Goal: Information Seeking & Learning: Learn about a topic

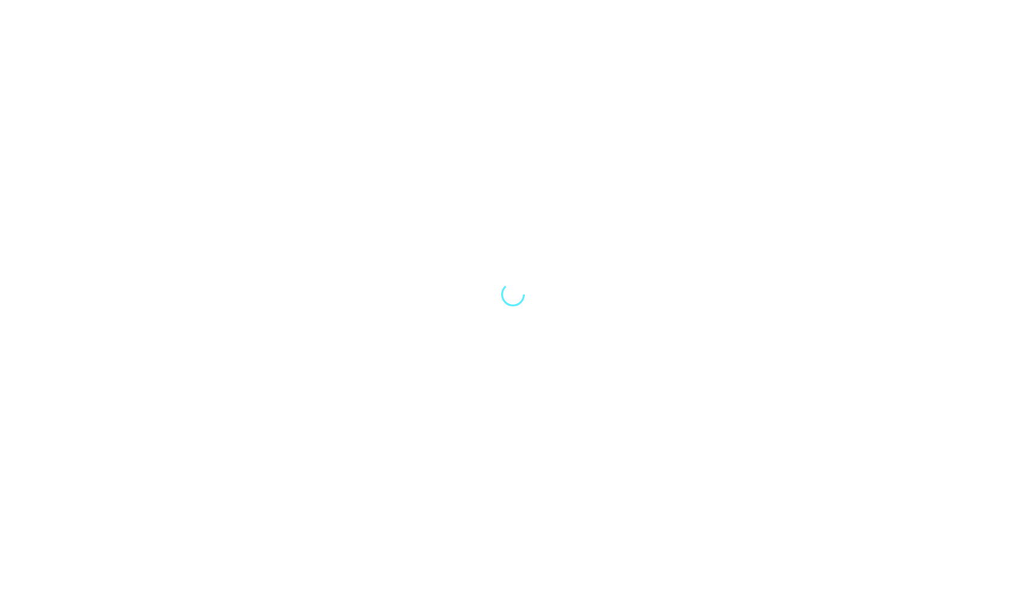
select select "Song"
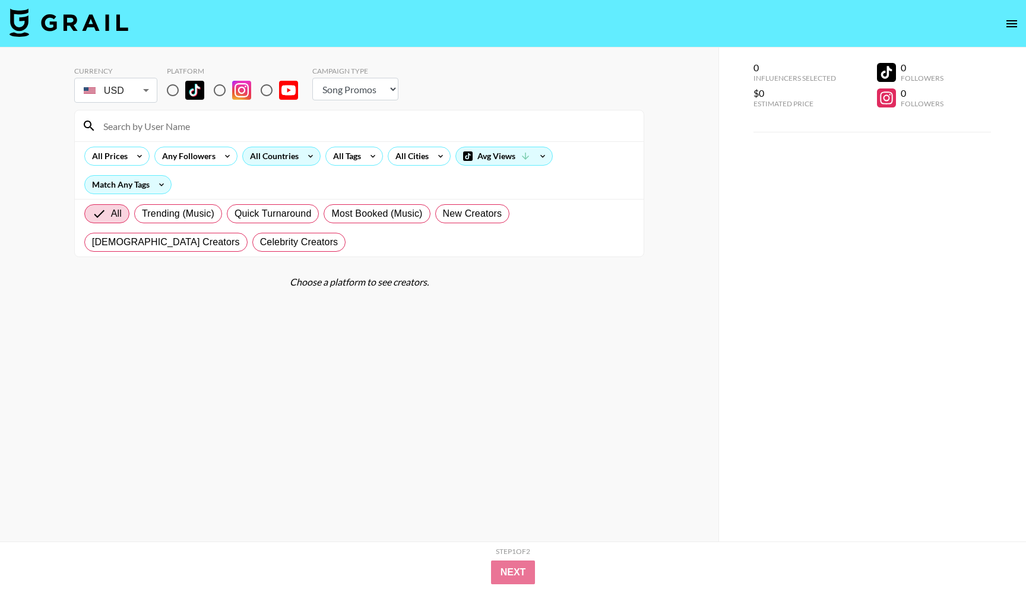
click at [288, 161] on div "All Countries" at bounding box center [272, 156] width 58 height 18
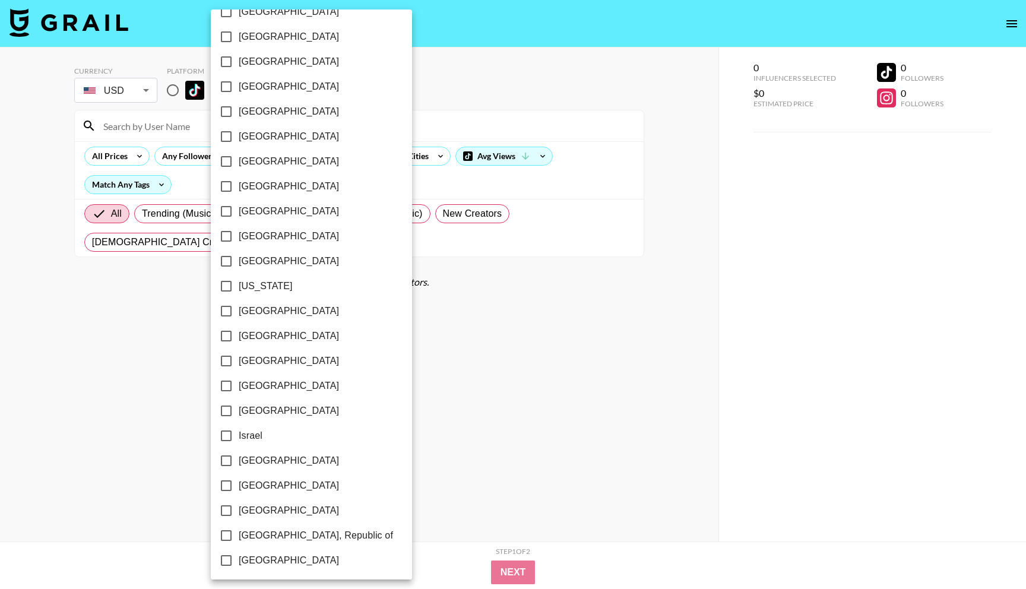
scroll to position [170, 0]
click at [224, 313] on input "[GEOGRAPHIC_DATA]" at bounding box center [226, 309] width 25 height 25
checkbox input "true"
click at [151, 308] on div at bounding box center [513, 294] width 1026 height 589
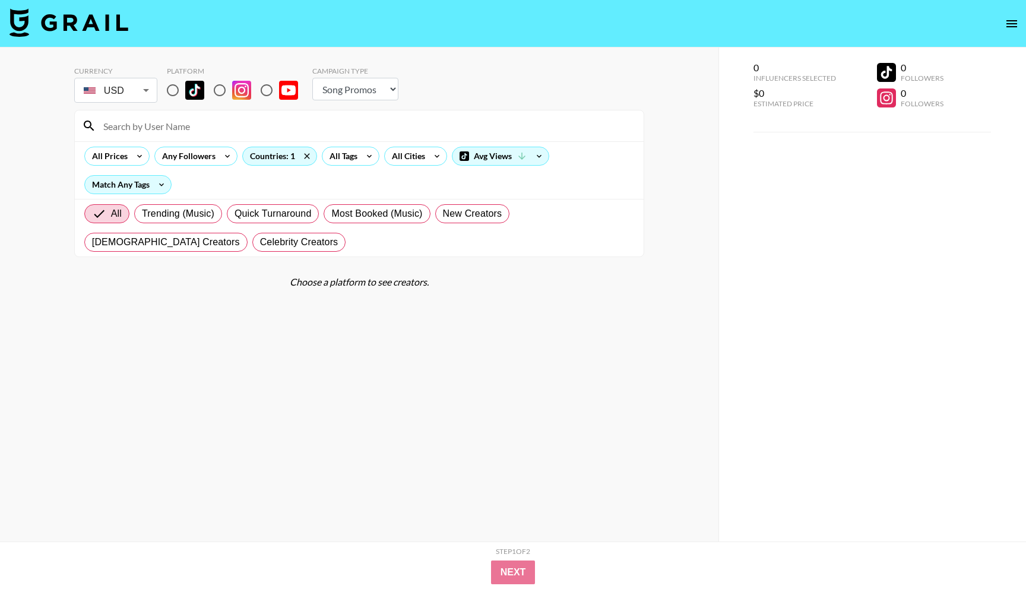
click at [221, 91] on input "radio" at bounding box center [219, 90] width 25 height 25
radio input "true"
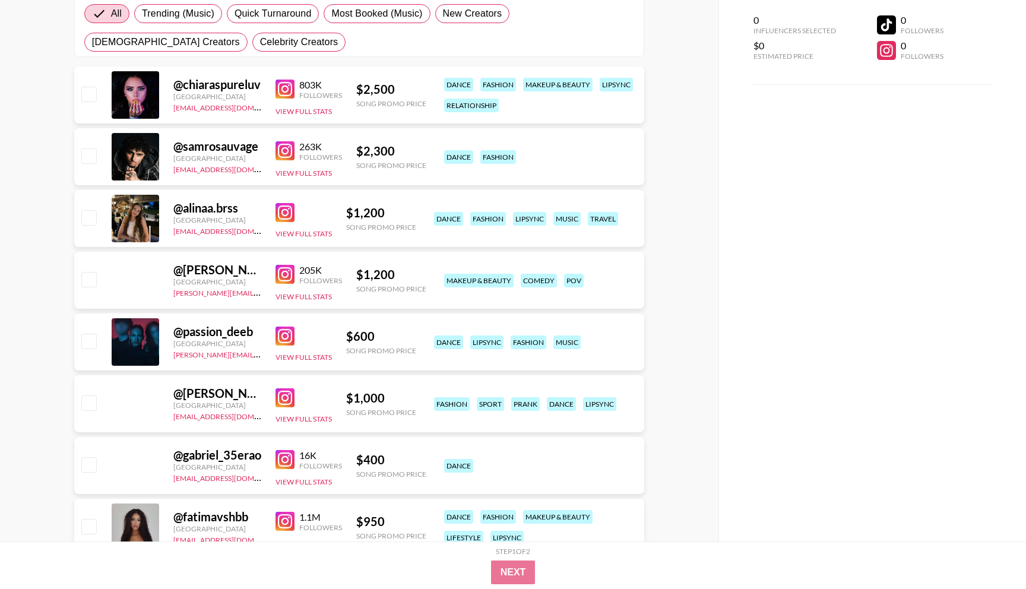
scroll to position [0, 0]
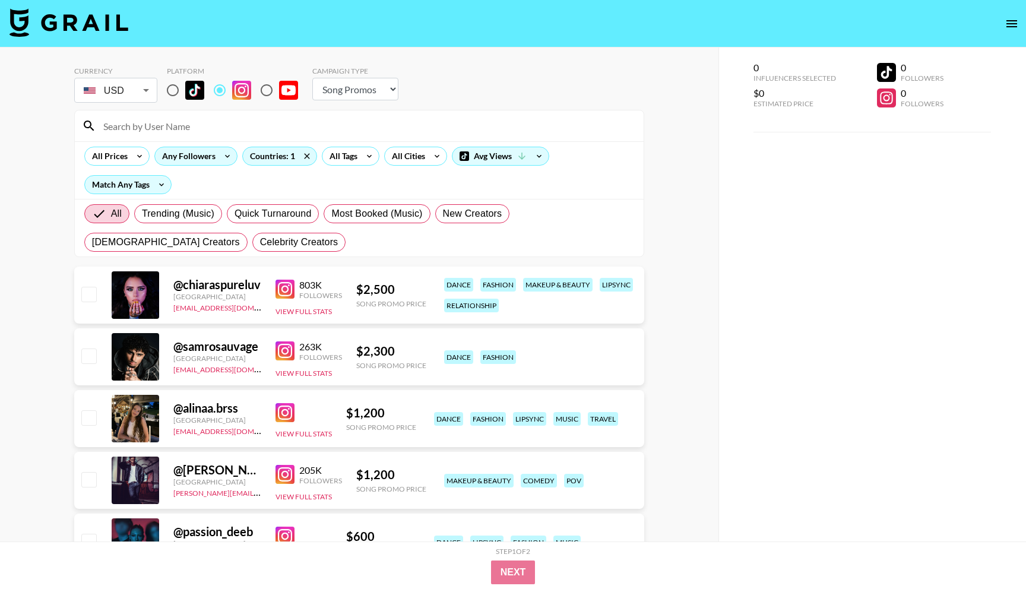
click at [197, 162] on div "Any Followers" at bounding box center [186, 156] width 63 height 18
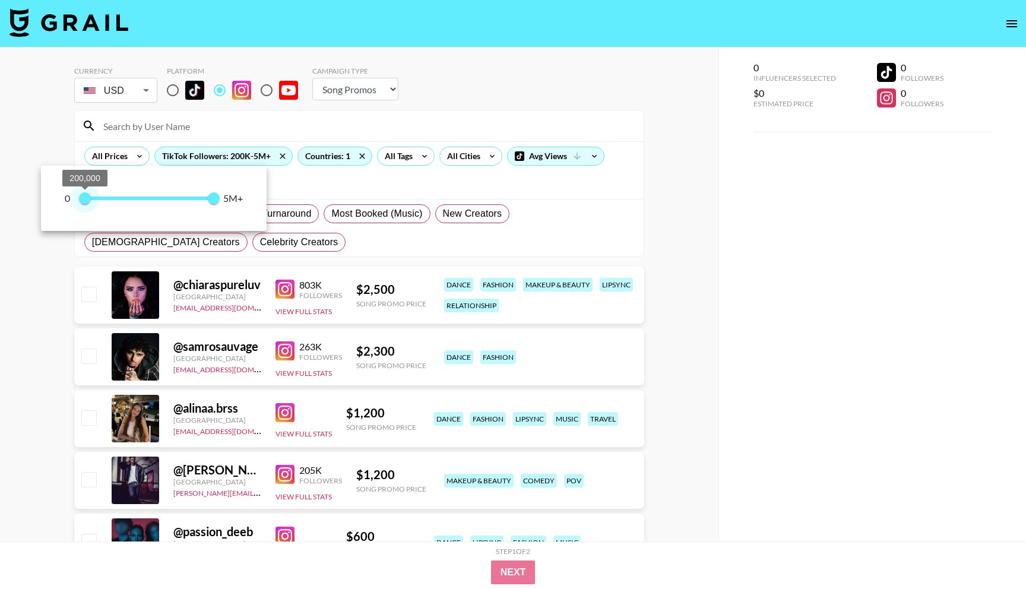
type input "100000"
drag, startPoint x: 77, startPoint y: 200, endPoint x: 84, endPoint y: 199, distance: 7.1
click at [84, 199] on span "100,000" at bounding box center [83, 198] width 12 height 12
click at [58, 300] on div at bounding box center [513, 294] width 1026 height 589
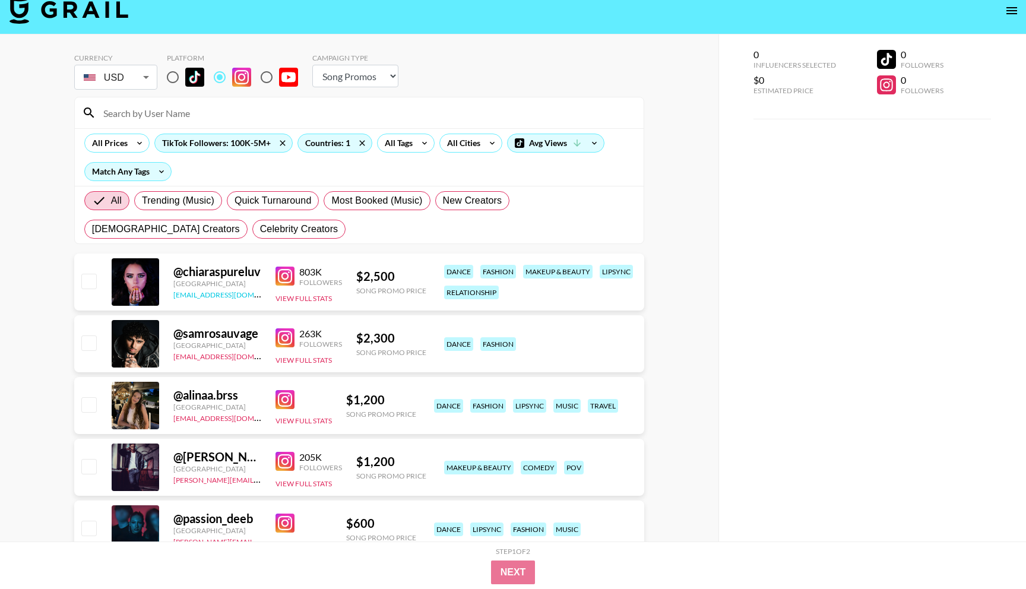
scroll to position [20, 0]
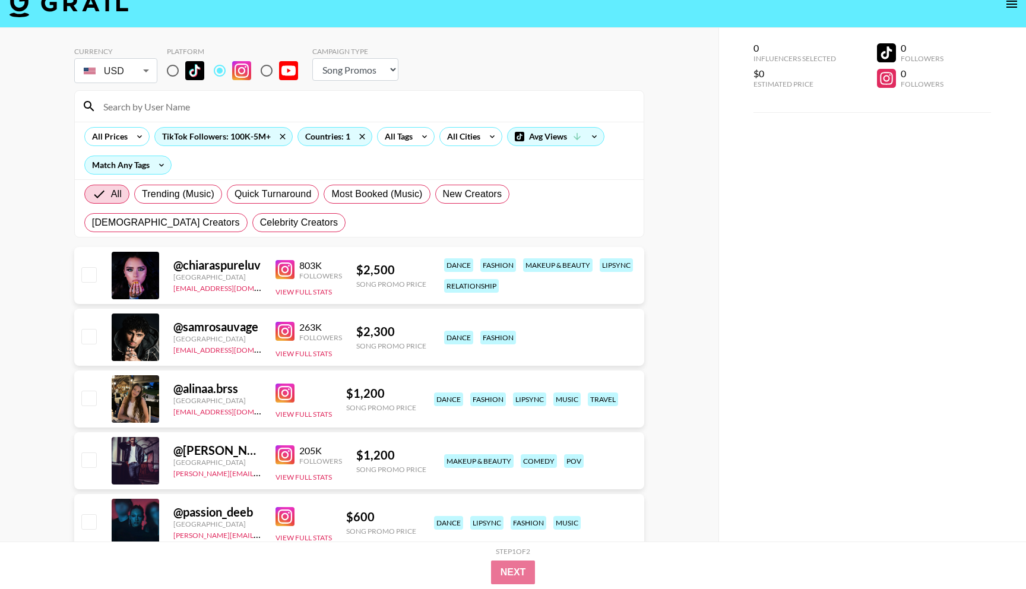
click at [357, 72] on select "Choose Type... Song Promos Brand Promos" at bounding box center [355, 69] width 86 height 23
select select "Brand"
click at [312, 58] on select "Choose Type... Song Promos Brand Promos" at bounding box center [355, 69] width 86 height 23
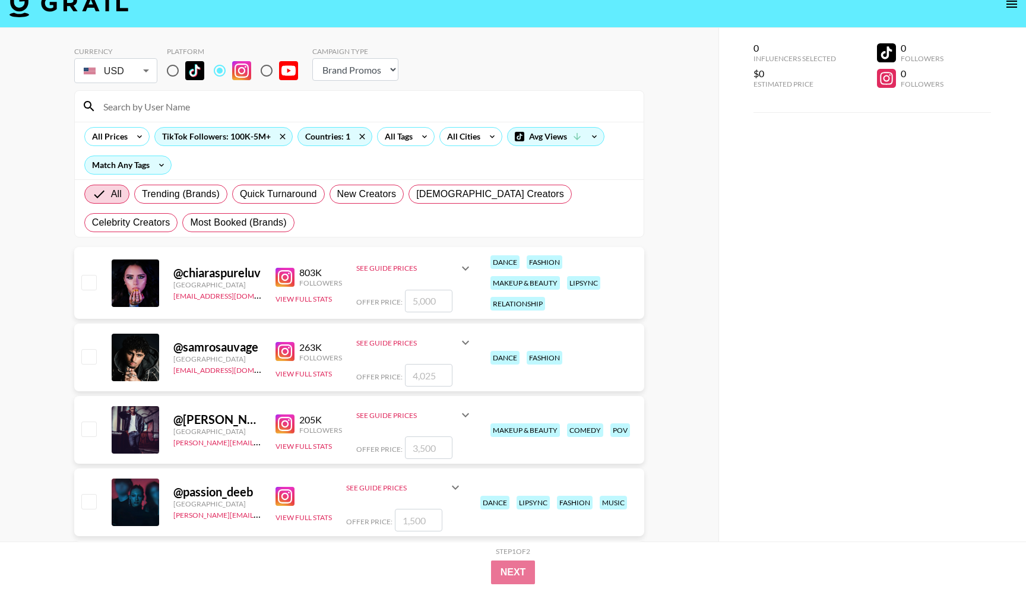
click at [287, 274] on img at bounding box center [284, 277] width 19 height 19
click at [288, 348] on img at bounding box center [284, 351] width 19 height 19
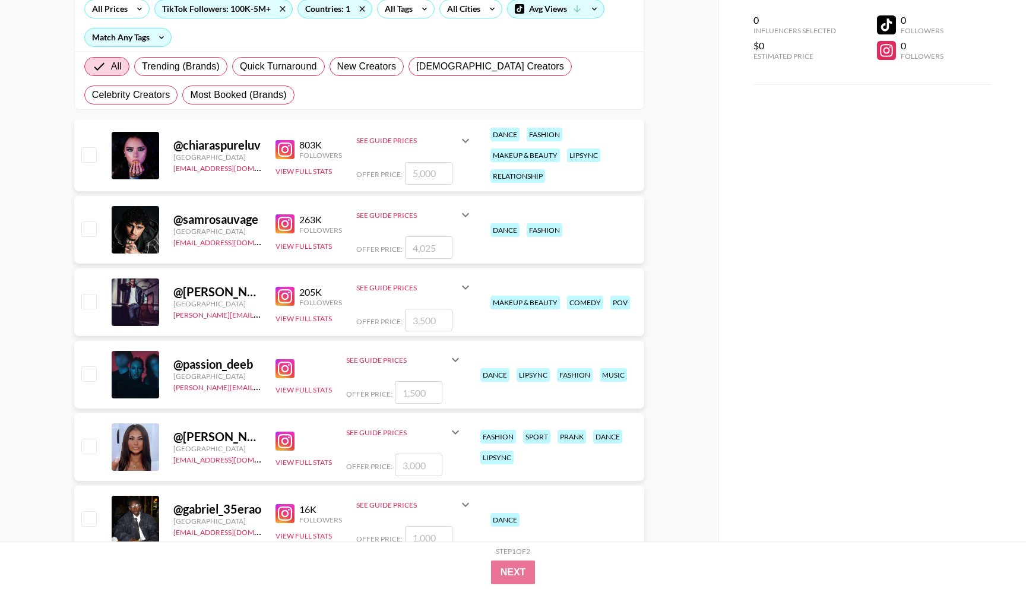
scroll to position [242, 0]
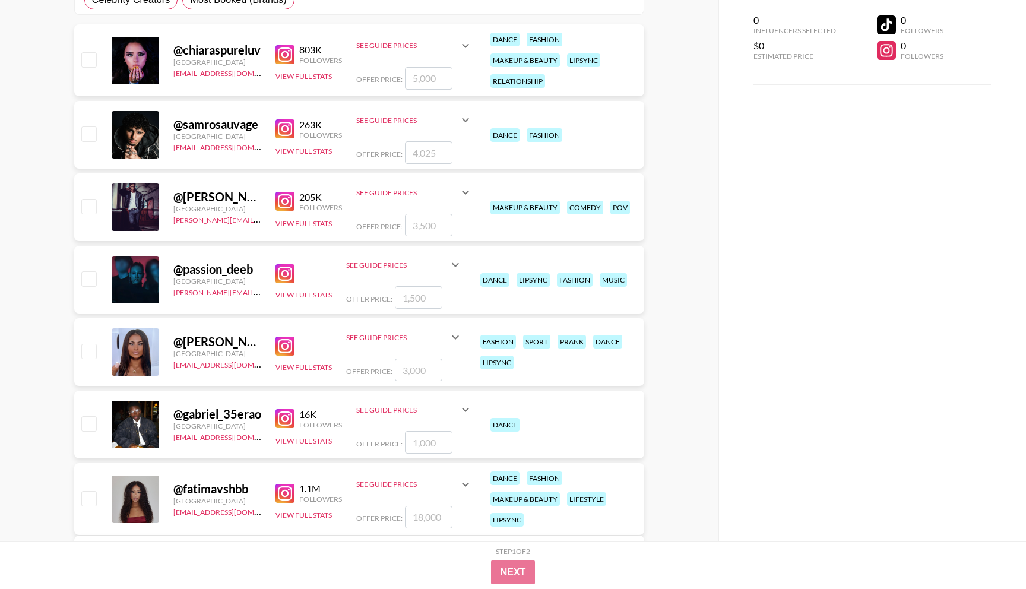
click at [282, 201] on img at bounding box center [284, 201] width 19 height 19
click at [284, 274] on img at bounding box center [284, 273] width 19 height 19
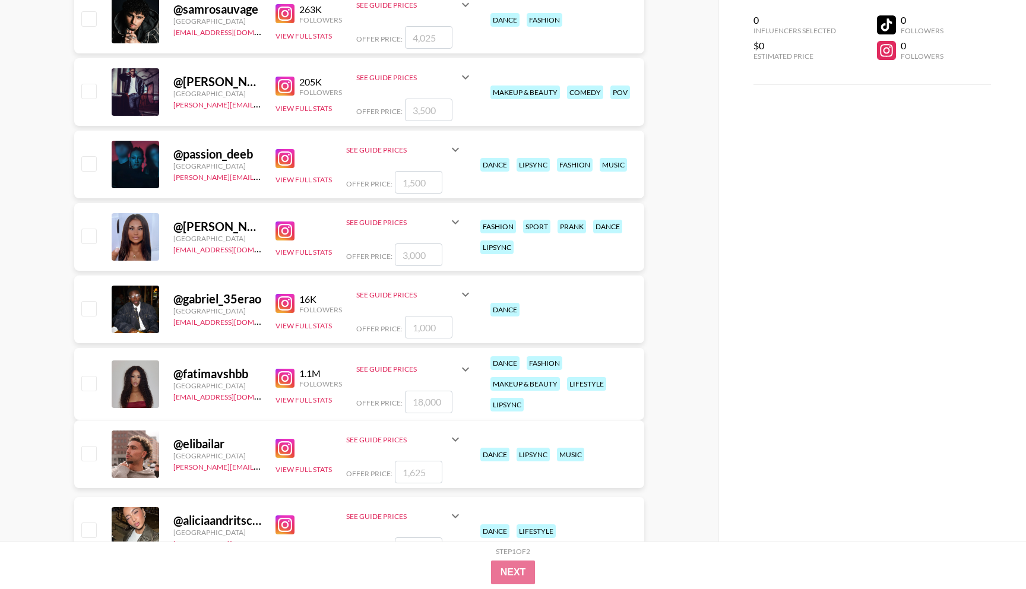
scroll to position [365, 0]
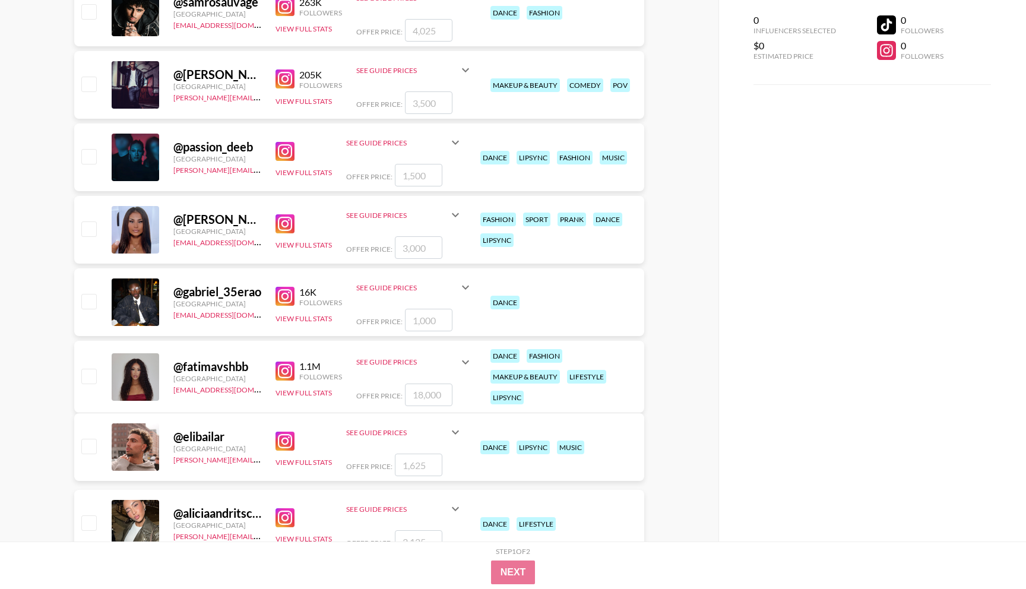
click at [281, 223] on img at bounding box center [284, 223] width 19 height 19
click at [288, 227] on img at bounding box center [284, 223] width 19 height 19
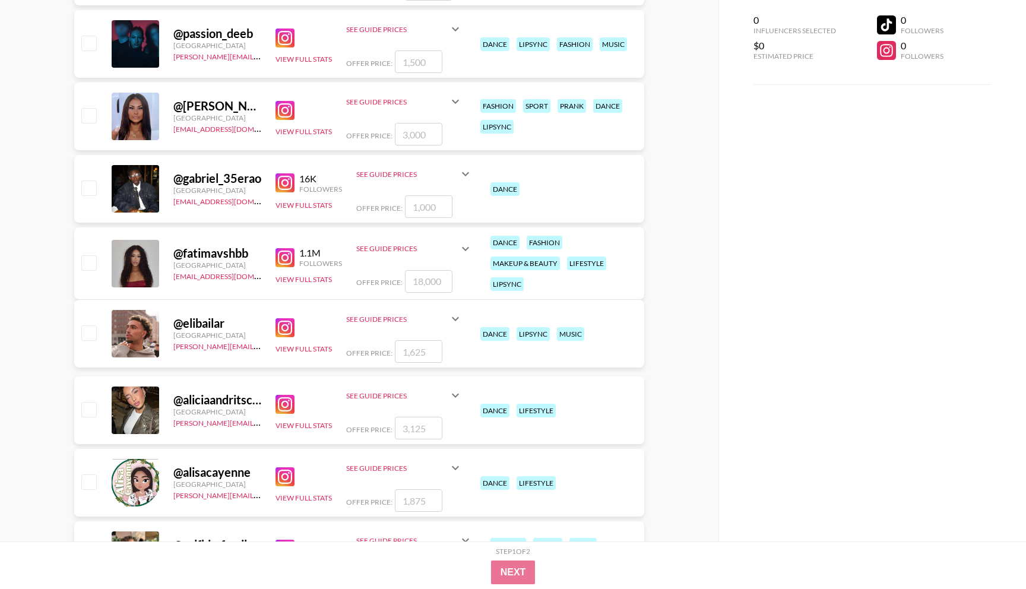
scroll to position [524, 0]
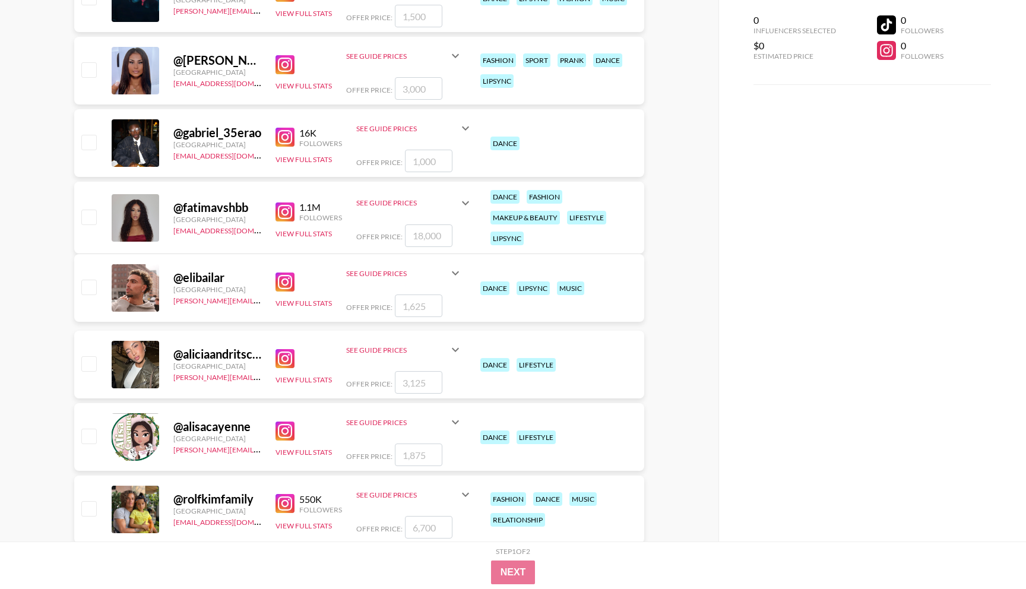
click at [286, 212] on img at bounding box center [284, 211] width 19 height 19
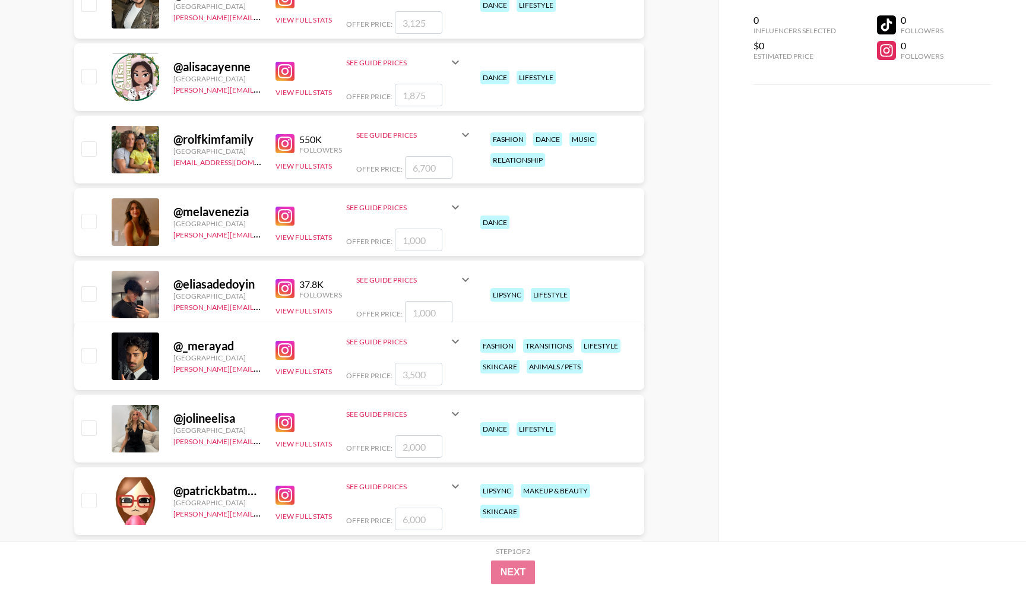
scroll to position [895, 0]
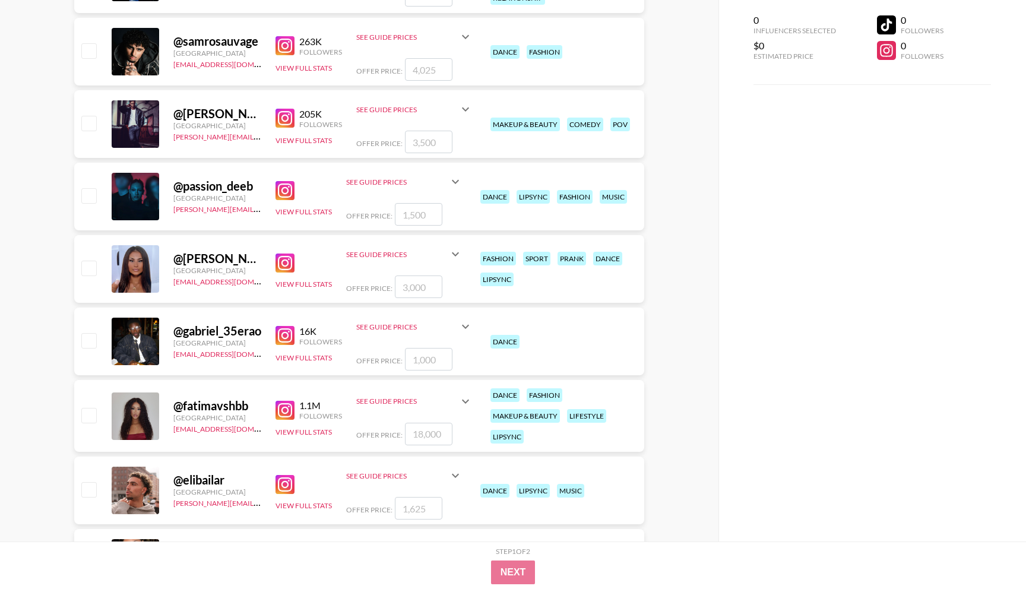
scroll to position [0, 0]
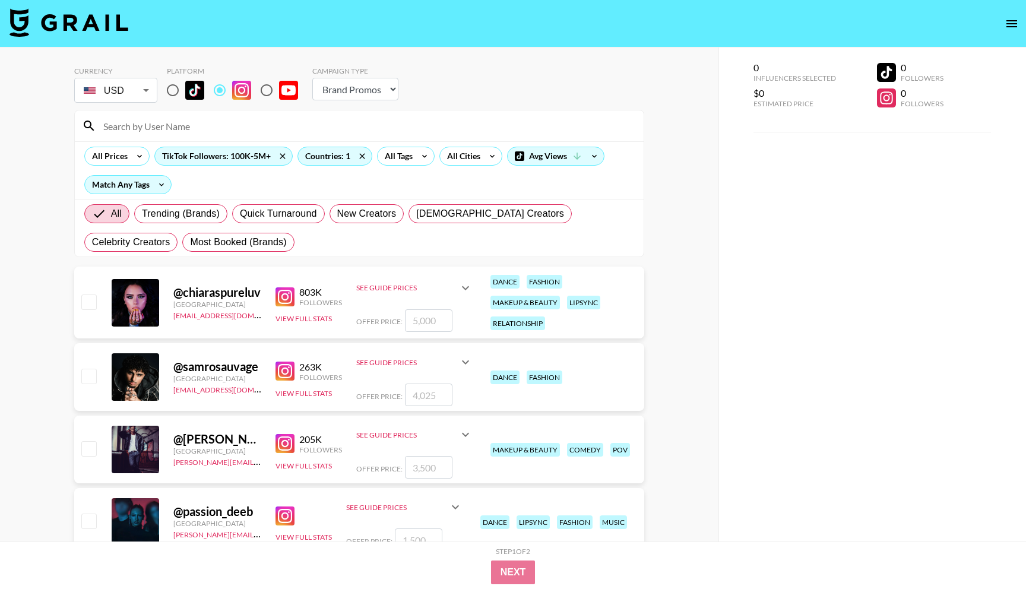
click at [188, 122] on input at bounding box center [366, 125] width 540 height 19
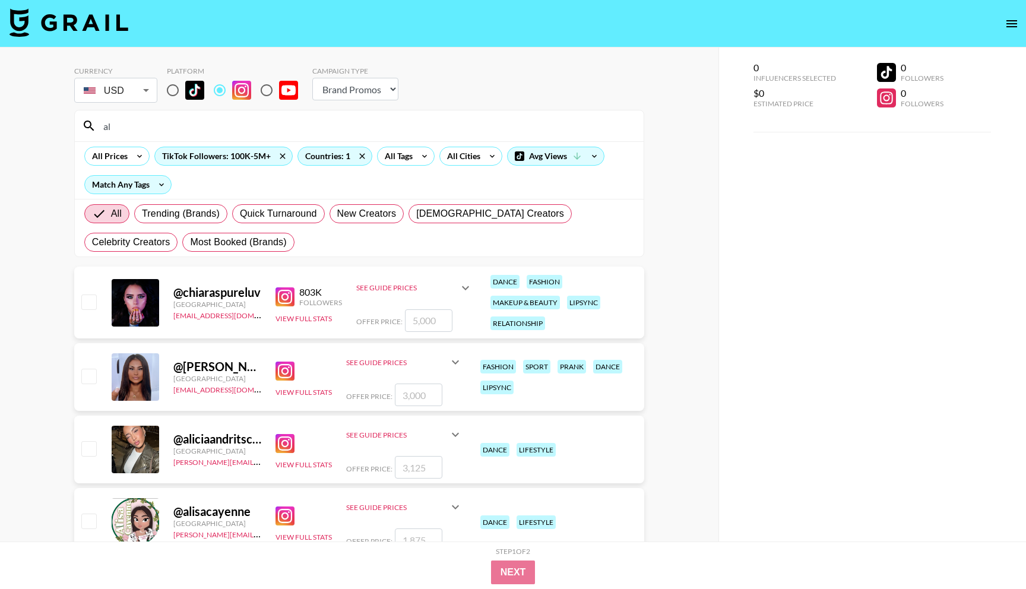
type input "a"
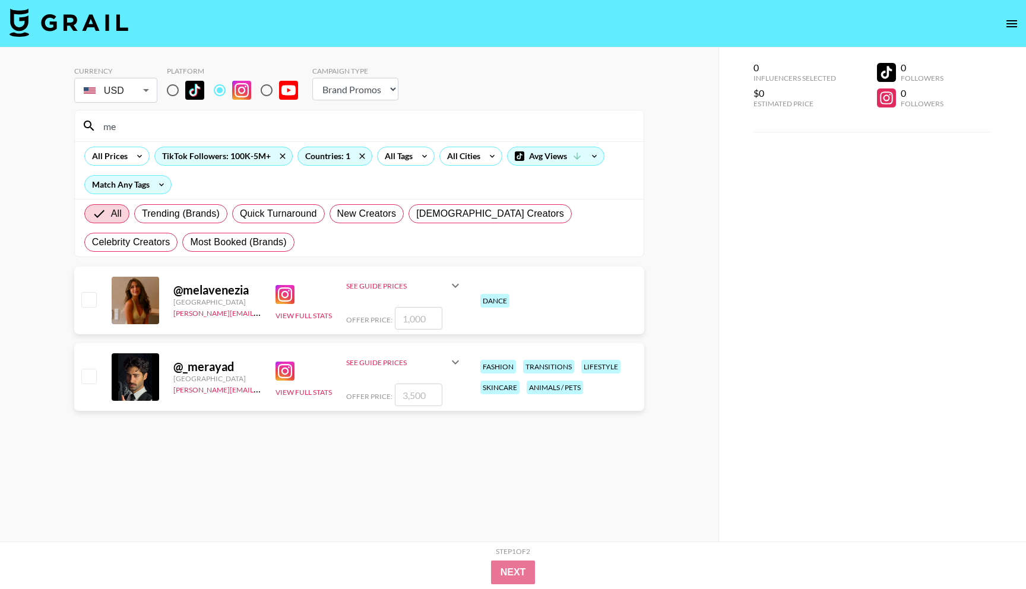
type input "m"
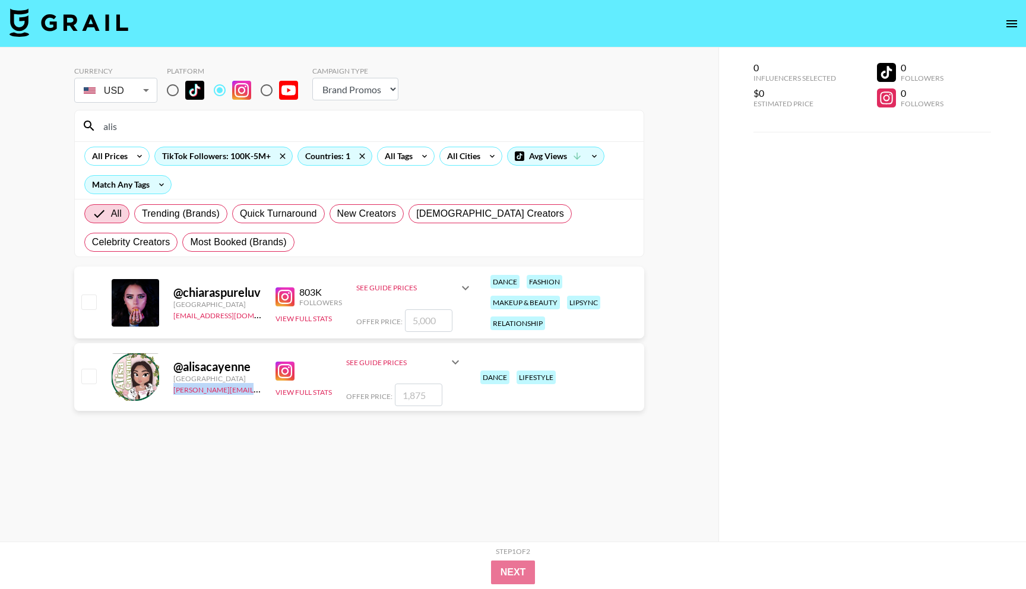
click at [286, 373] on img at bounding box center [284, 371] width 19 height 19
click at [289, 370] on img at bounding box center [284, 371] width 19 height 19
click at [195, 131] on input "alis" at bounding box center [366, 125] width 540 height 19
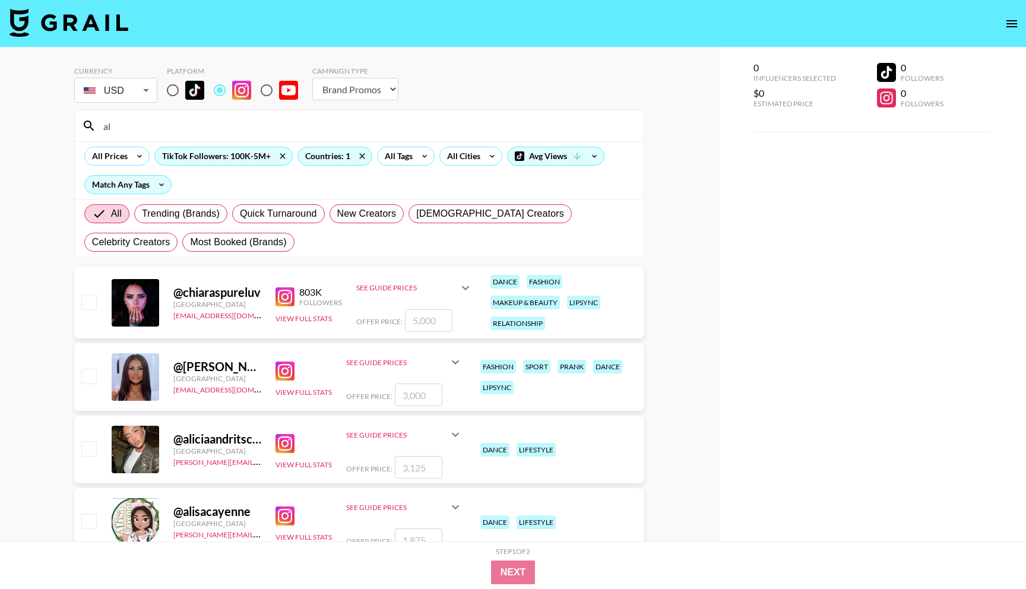
type input "a"
click at [287, 438] on img at bounding box center [284, 443] width 19 height 19
click at [280, 443] on img at bounding box center [284, 443] width 19 height 19
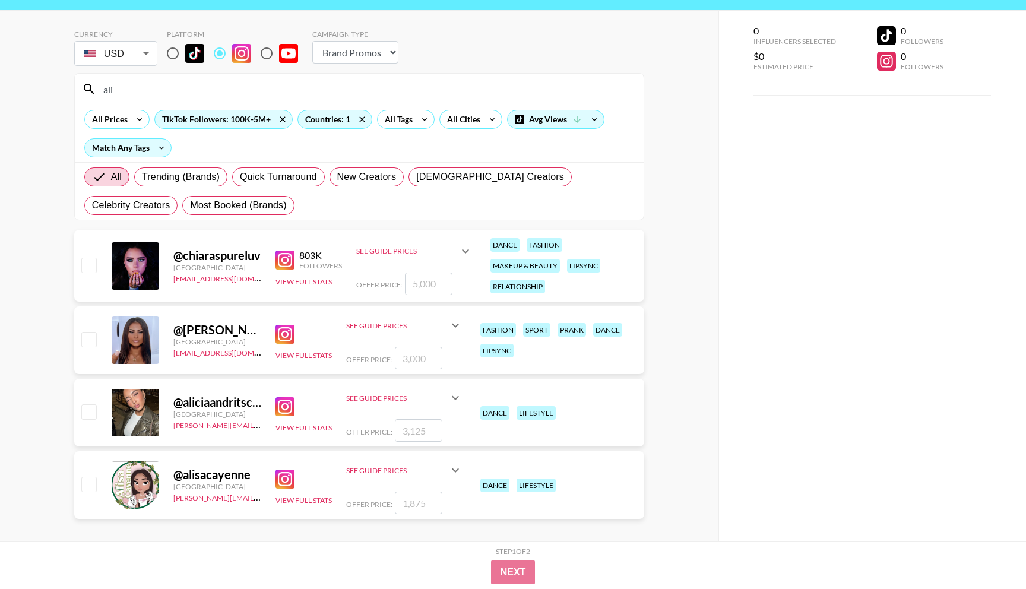
scroll to position [47, 0]
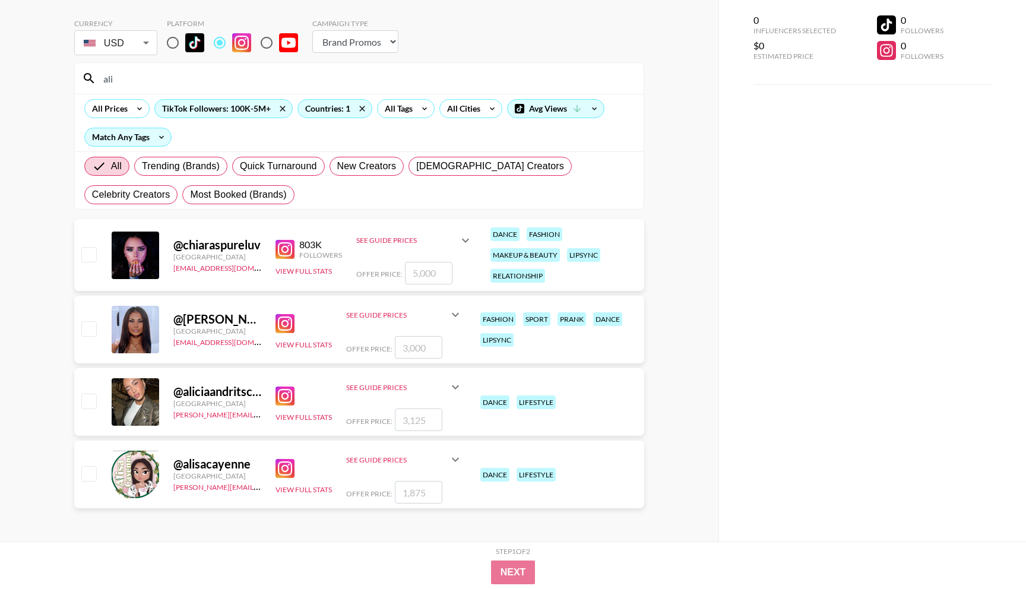
drag, startPoint x: 138, startPoint y: 78, endPoint x: 86, endPoint y: 74, distance: 51.9
click at [86, 74] on div "ali" at bounding box center [359, 78] width 569 height 31
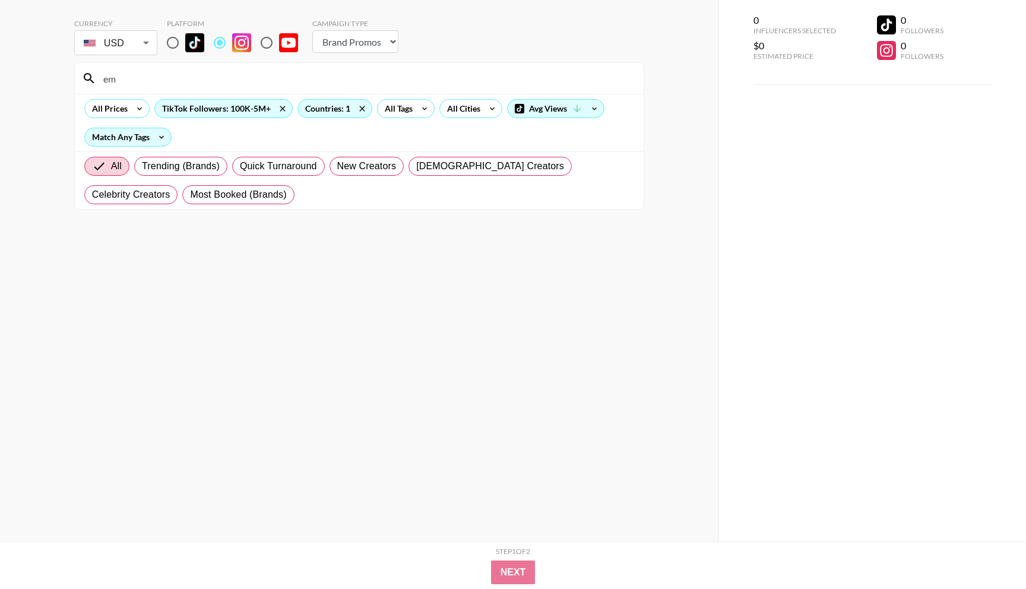
click at [335, 269] on section "Currency USD USD ​ Platform Campaign Type Choose Type... Song Promos Brand Prom…" at bounding box center [359, 256] width 570 height 494
click at [132, 86] on input "em" at bounding box center [366, 78] width 540 height 19
type input "e"
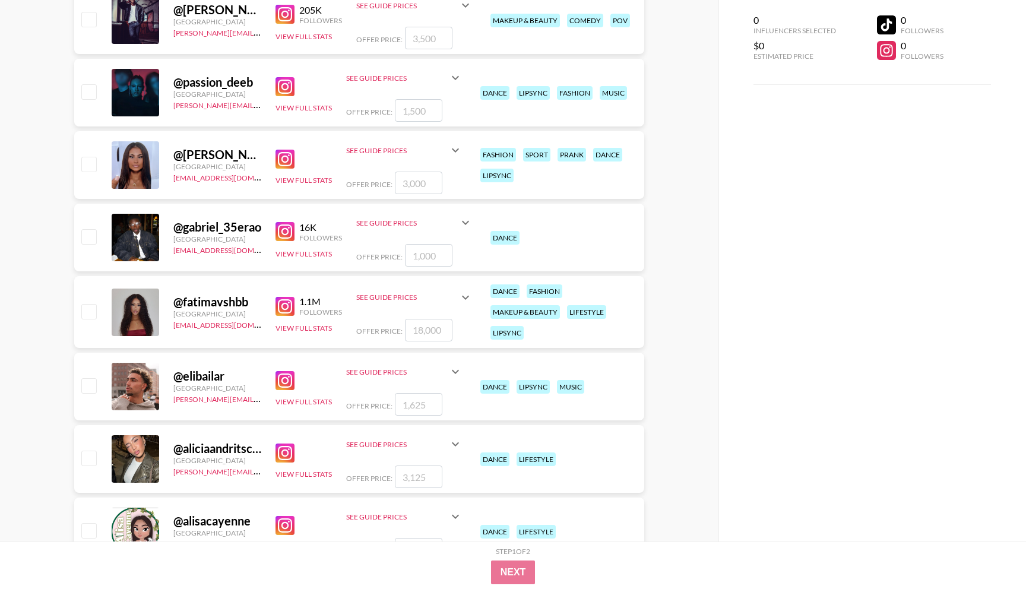
scroll to position [0, 0]
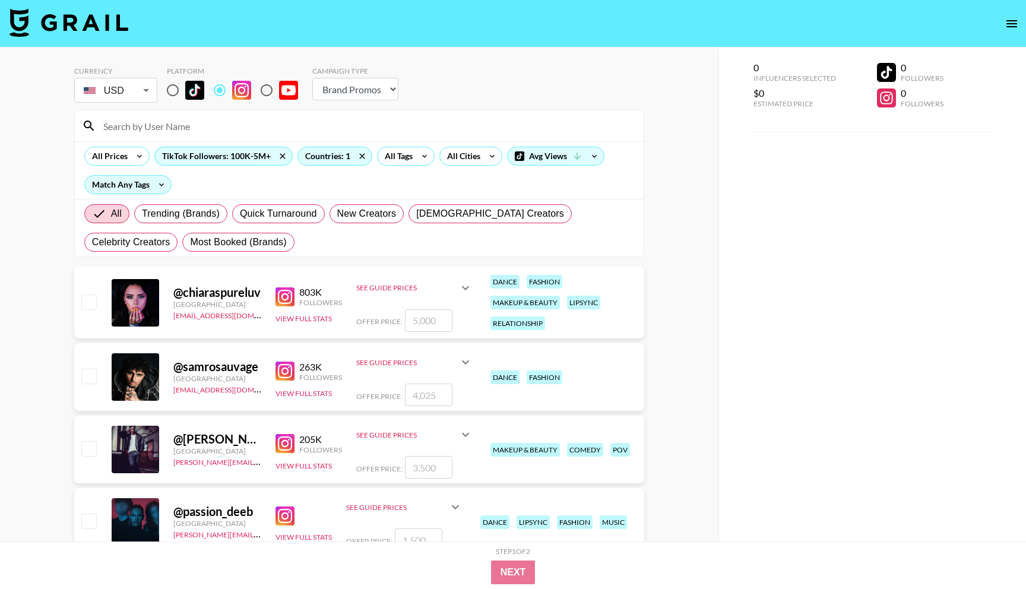
click at [229, 134] on input at bounding box center [366, 125] width 540 height 19
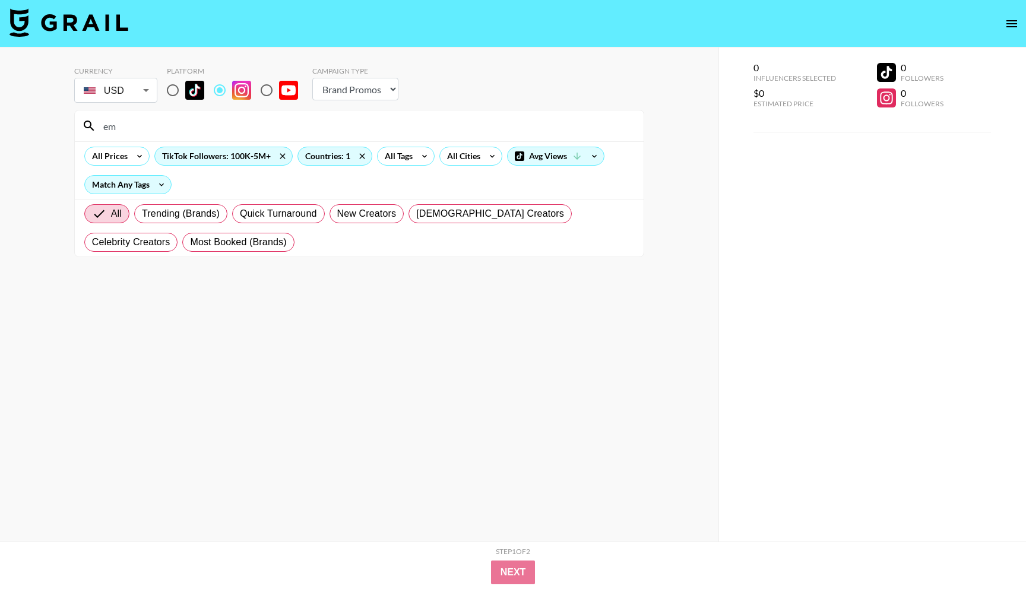
type input "e"
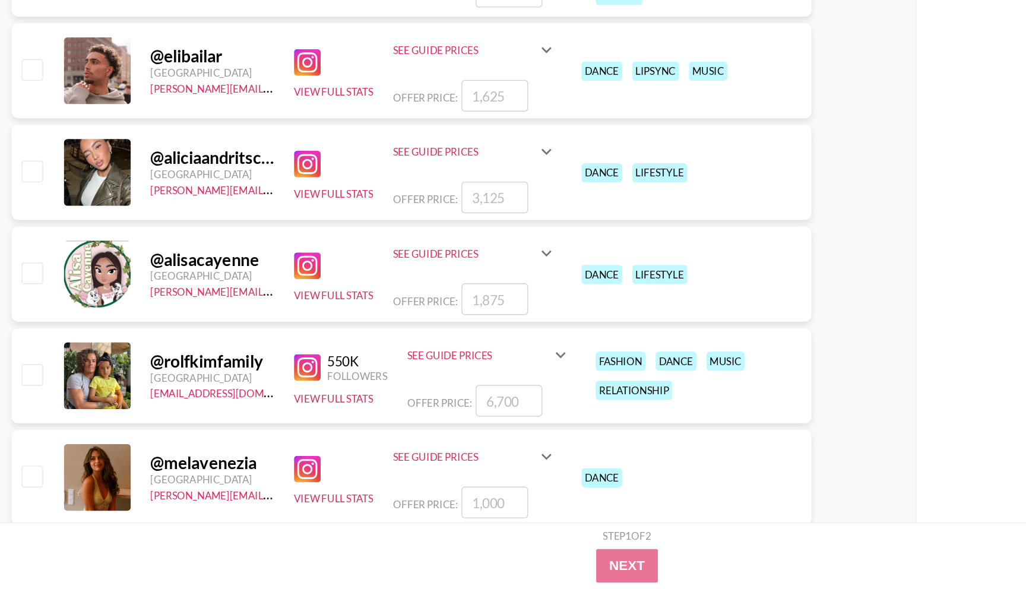
scroll to position [600, 0]
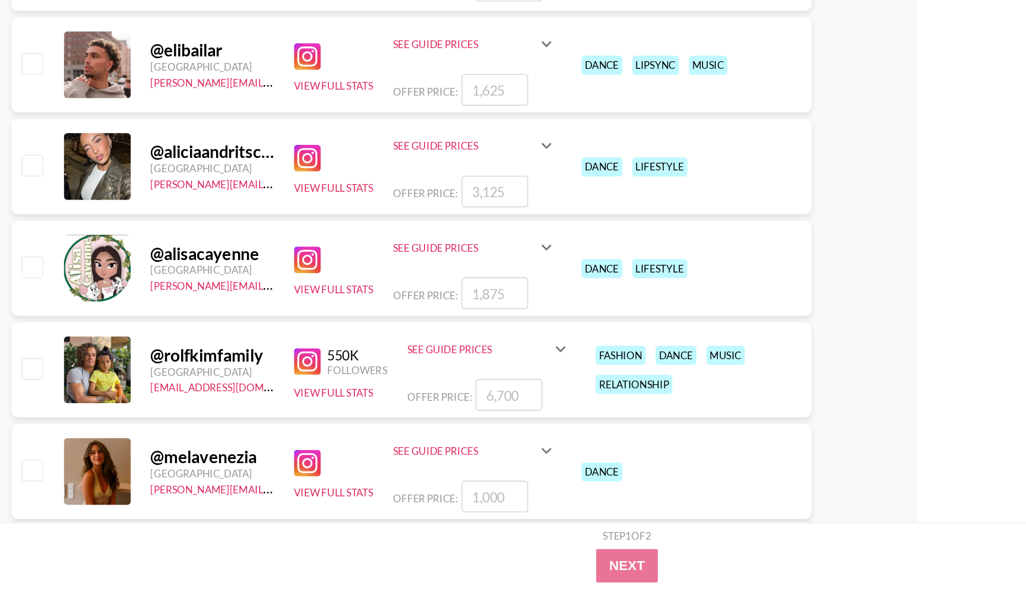
click at [284, 496] on img at bounding box center [284, 499] width 19 height 19
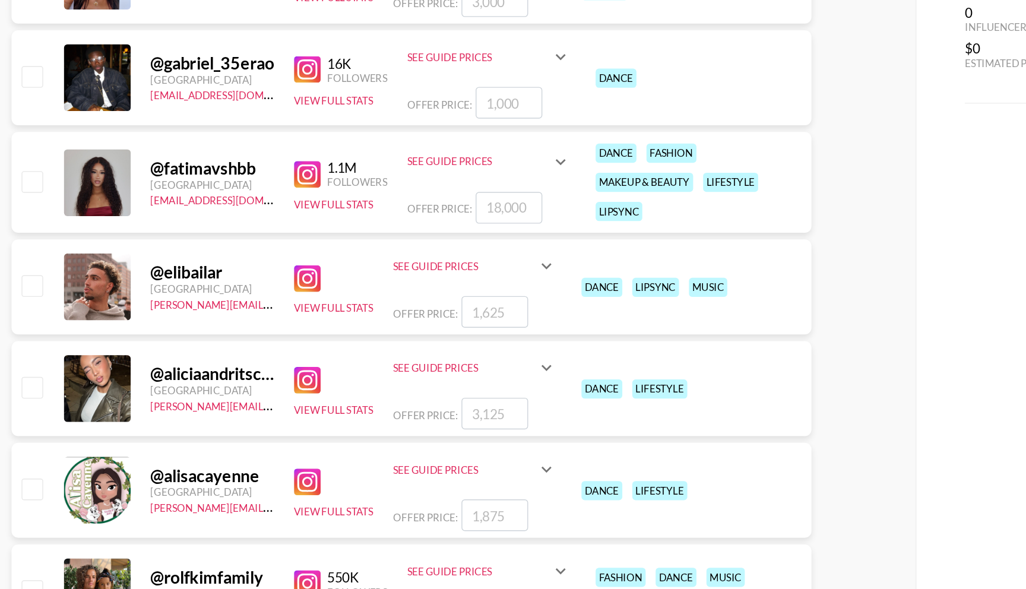
click at [282, 207] on img at bounding box center [284, 209] width 19 height 19
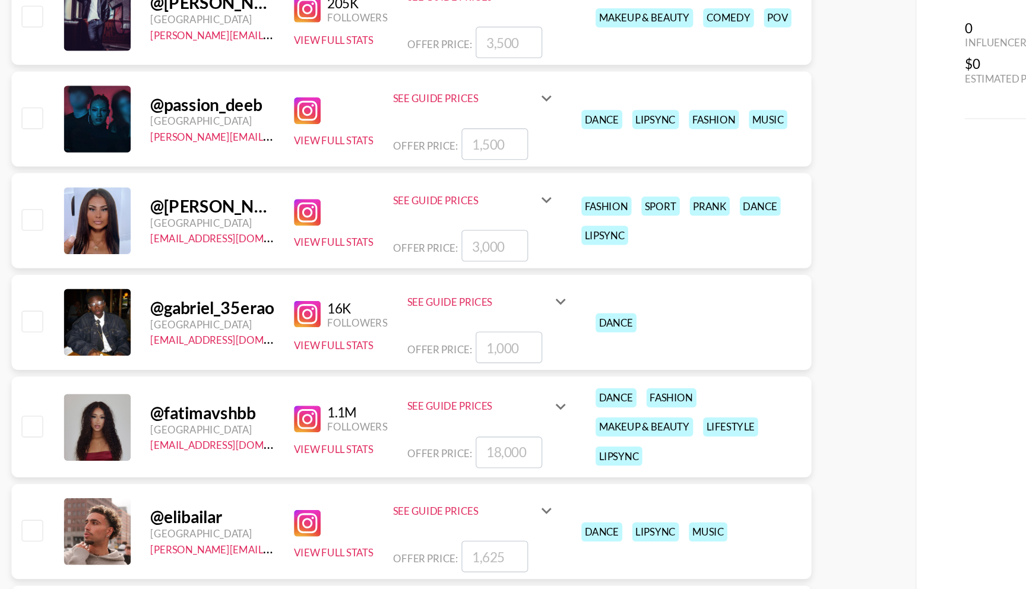
scroll to position [420, 0]
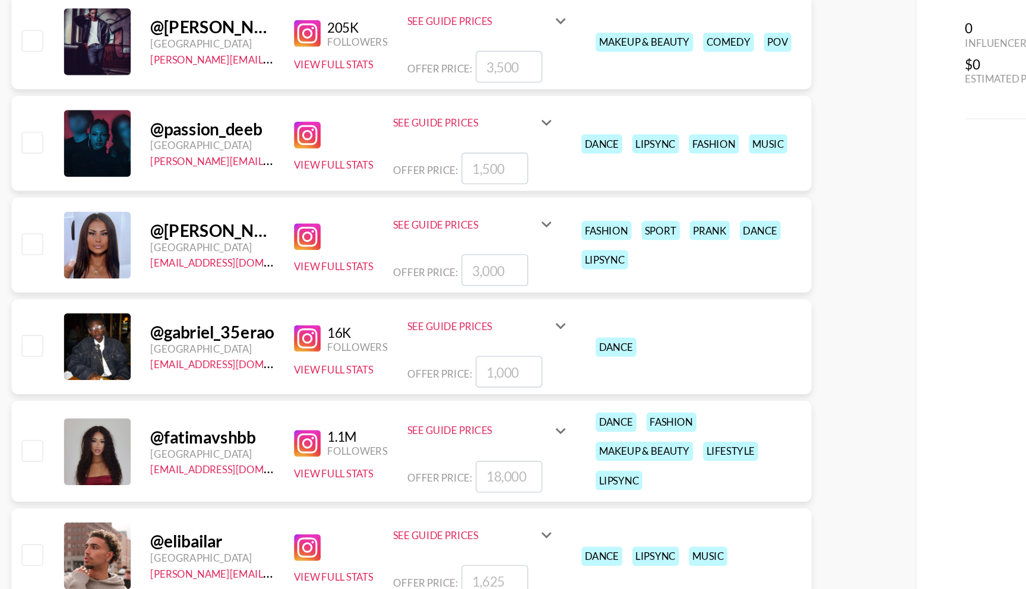
click at [282, 100] on img at bounding box center [284, 96] width 19 height 19
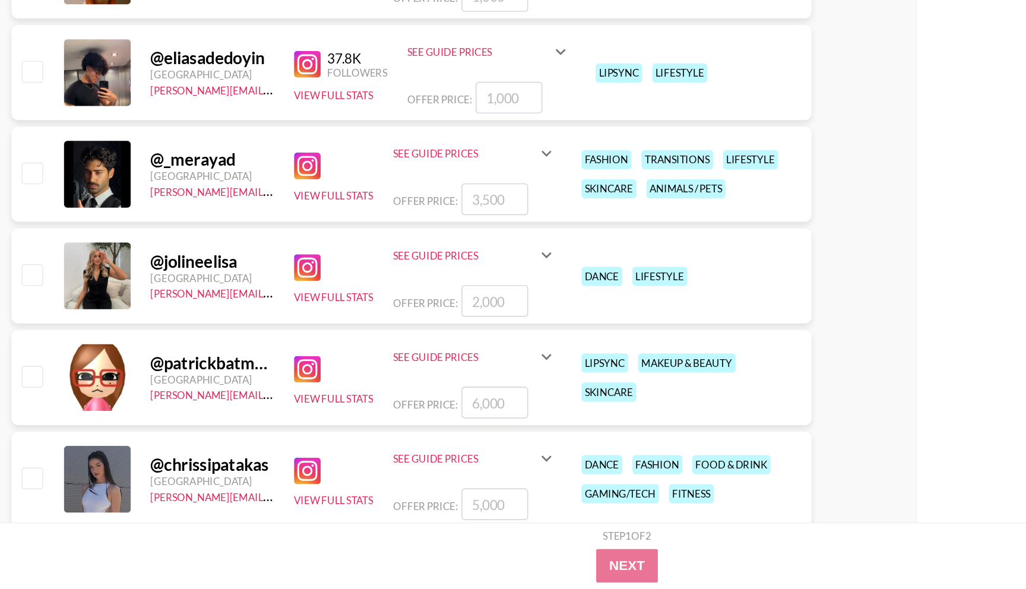
scroll to position [959, 0]
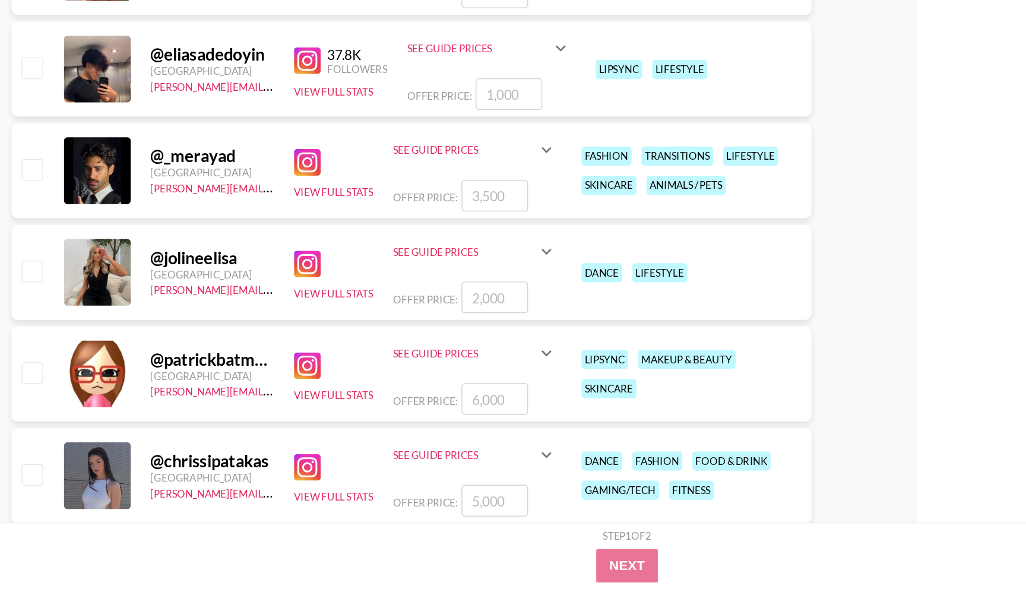
click at [286, 358] on img at bounding box center [284, 357] width 19 height 19
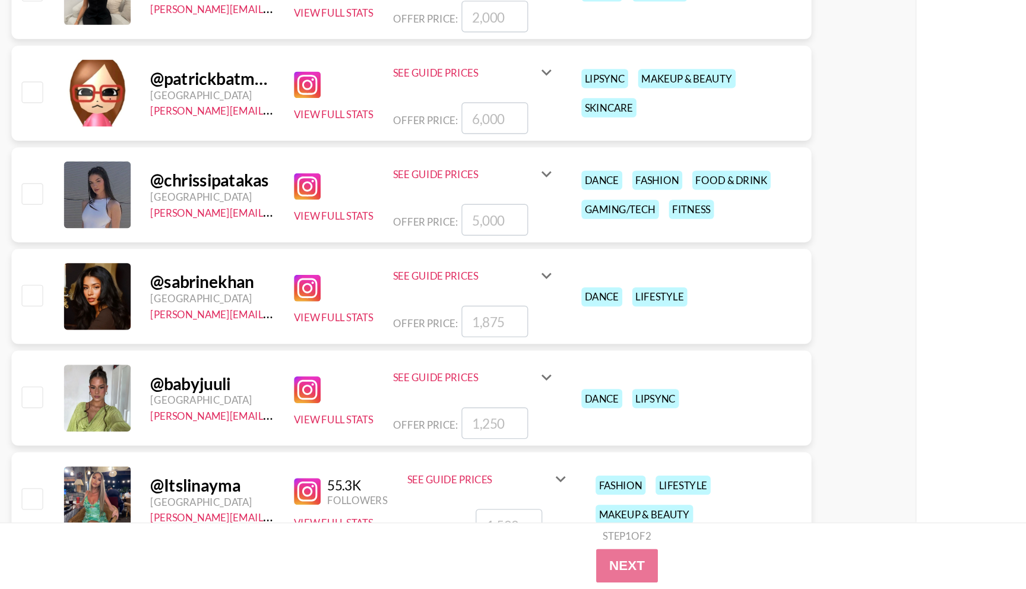
scroll to position [1164, 0]
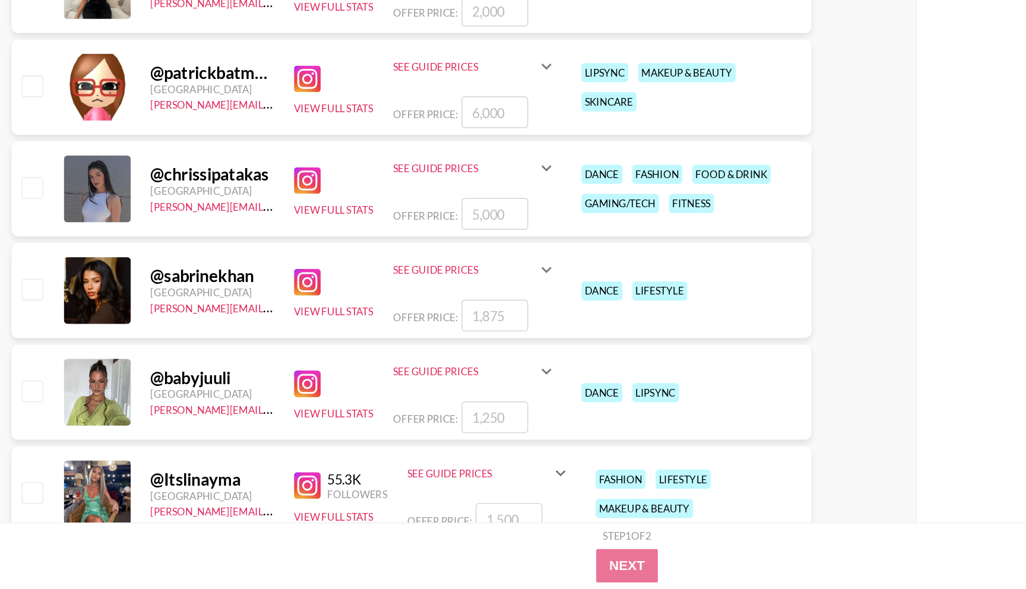
click at [288, 367] on img at bounding box center [284, 370] width 19 height 19
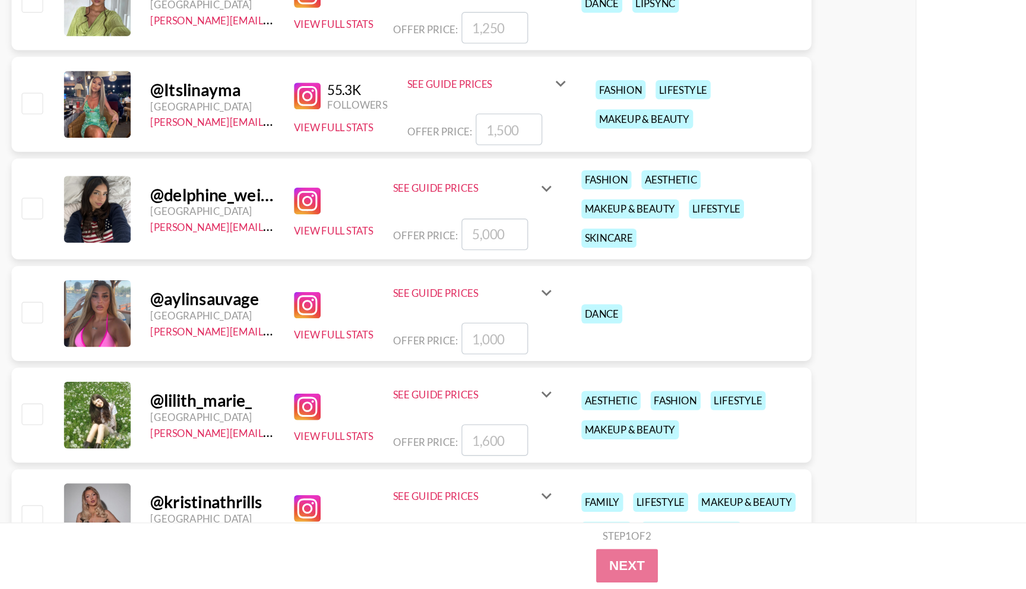
scroll to position [1443, 0]
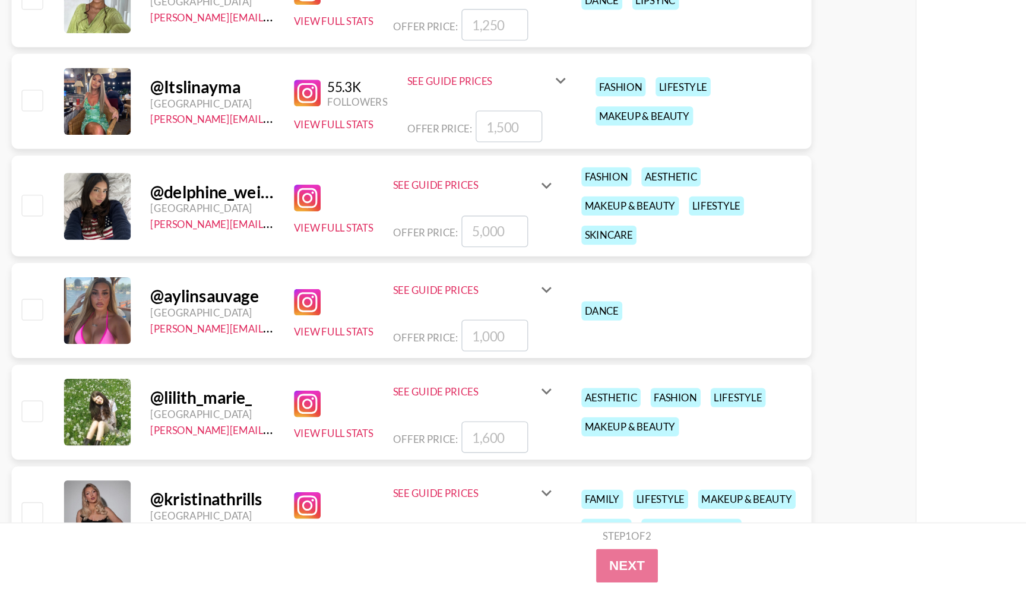
click at [287, 382] on img at bounding box center [284, 384] width 19 height 19
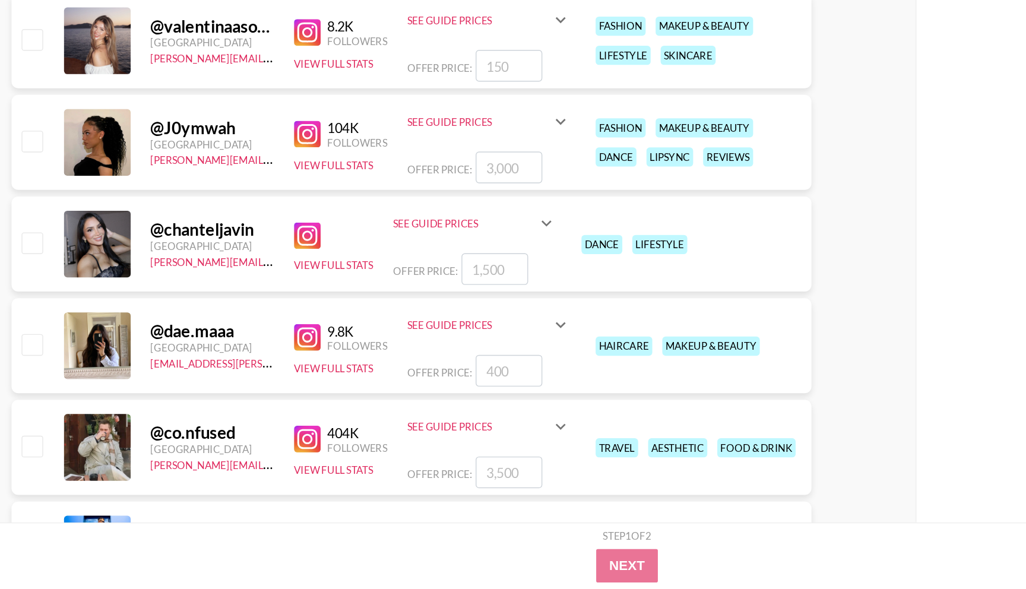
scroll to position [1854, 0]
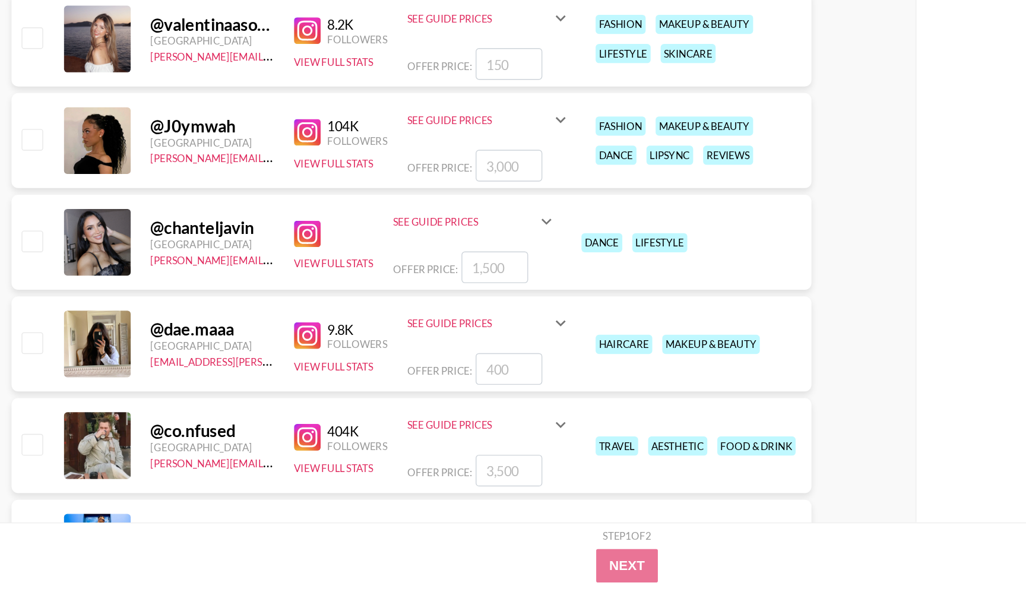
click at [280, 335] on img at bounding box center [284, 336] width 19 height 19
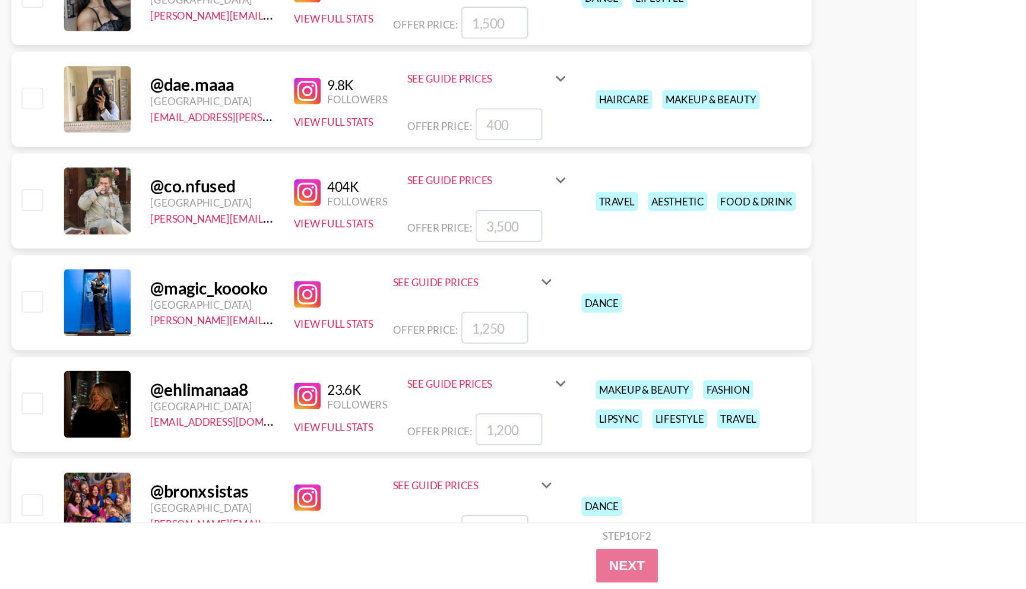
scroll to position [2032, 0]
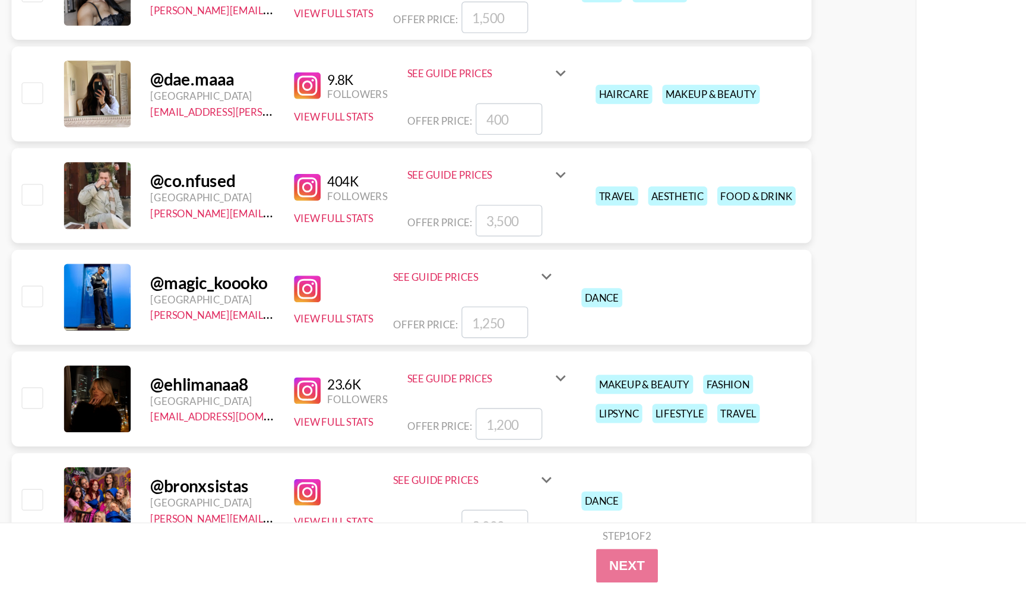
click at [284, 378] on img at bounding box center [284, 375] width 19 height 19
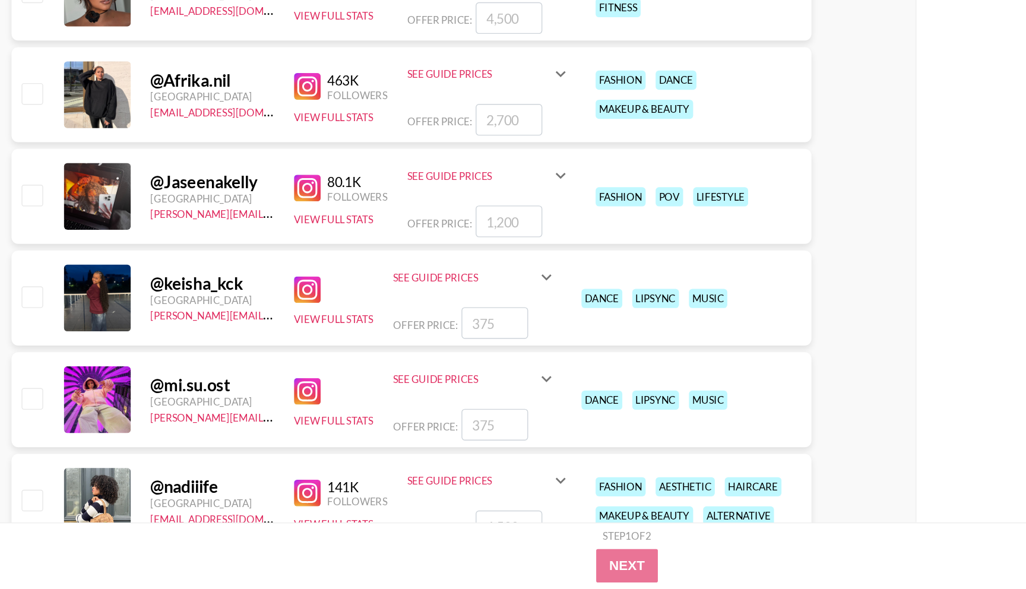
scroll to position [2468, 0]
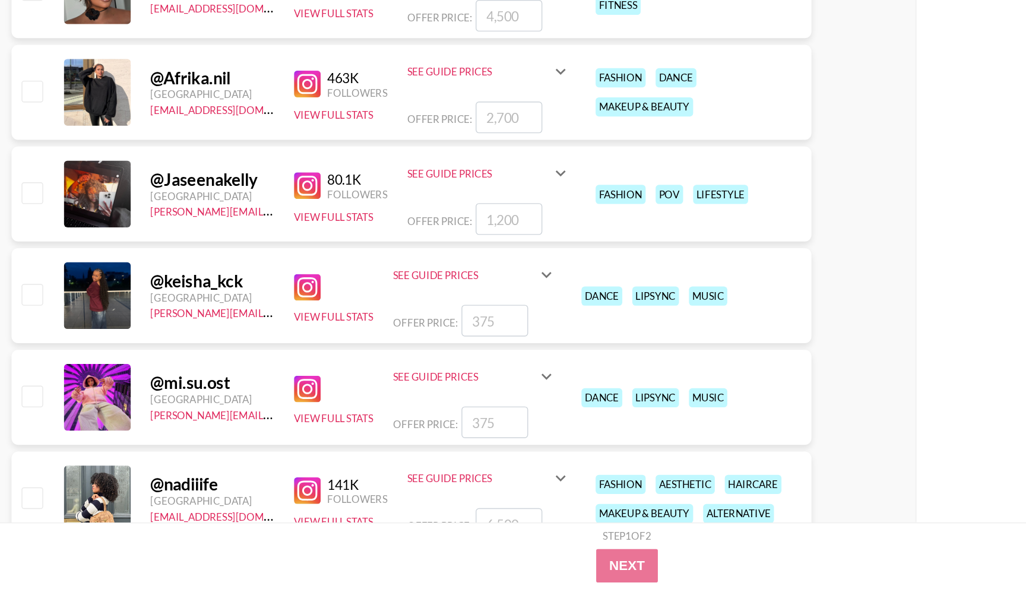
click at [286, 371] on img at bounding box center [284, 374] width 19 height 19
